Goal: Task Accomplishment & Management: Manage account settings

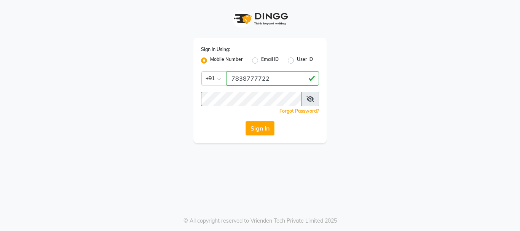
type input "7838777722"
click at [246, 121] on button "Sign In" at bounding box center [260, 128] width 29 height 14
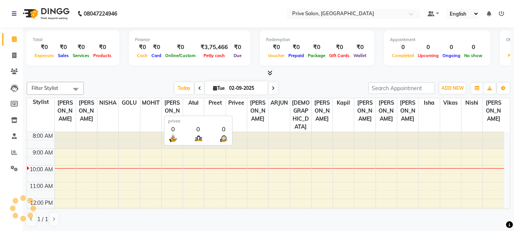
select select "en"
